Goal: Information Seeking & Learning: Learn about a topic

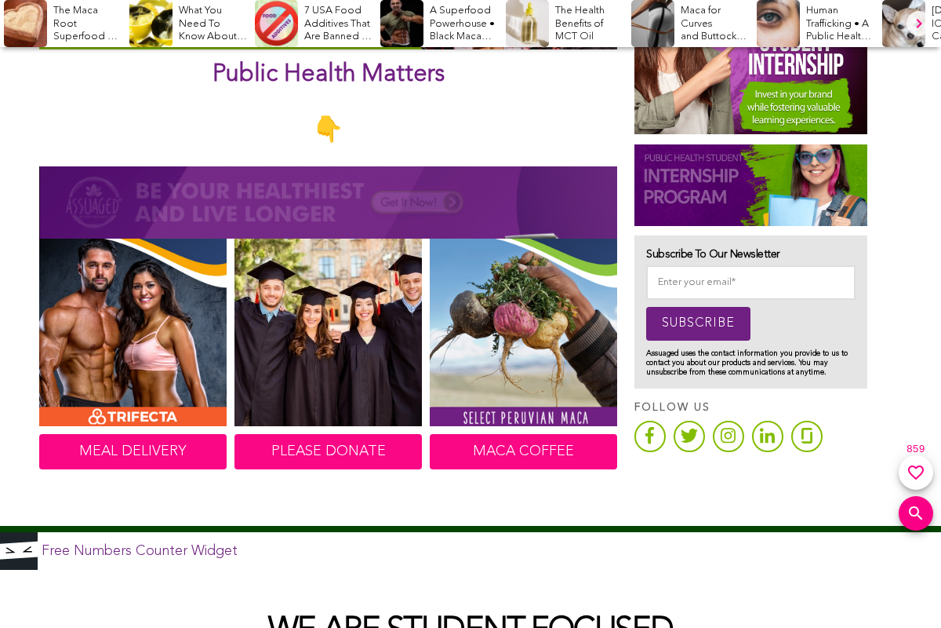
scroll to position [706, 0]
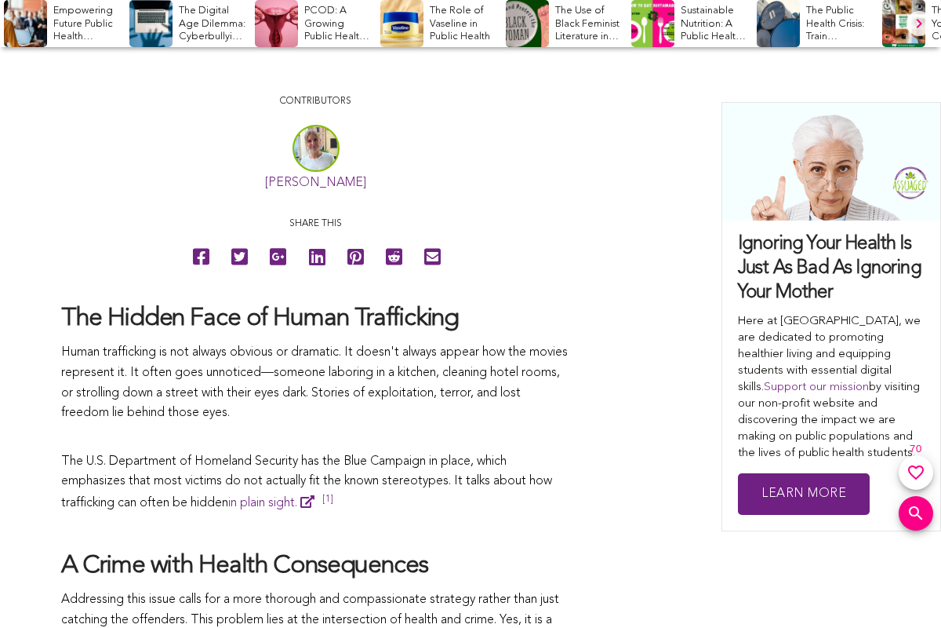
scroll to position [706, 0]
